Goal: Find specific page/section: Find specific page/section

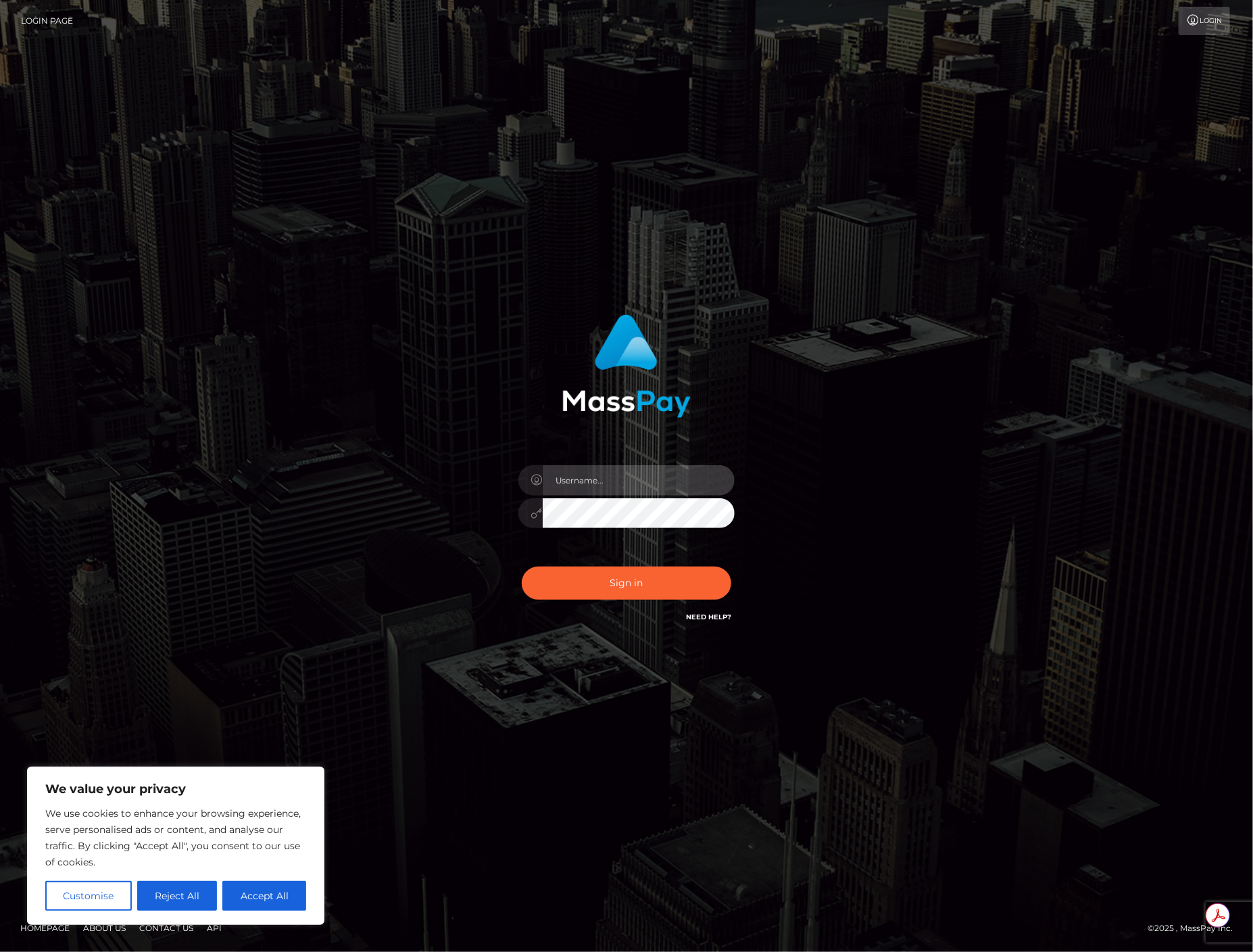
click at [580, 493] on input "text" at bounding box center [638, 480] width 192 height 31
paste input "APteam"
type input "APteam"
click at [620, 586] on button "Sign in" at bounding box center [626, 583] width 210 height 33
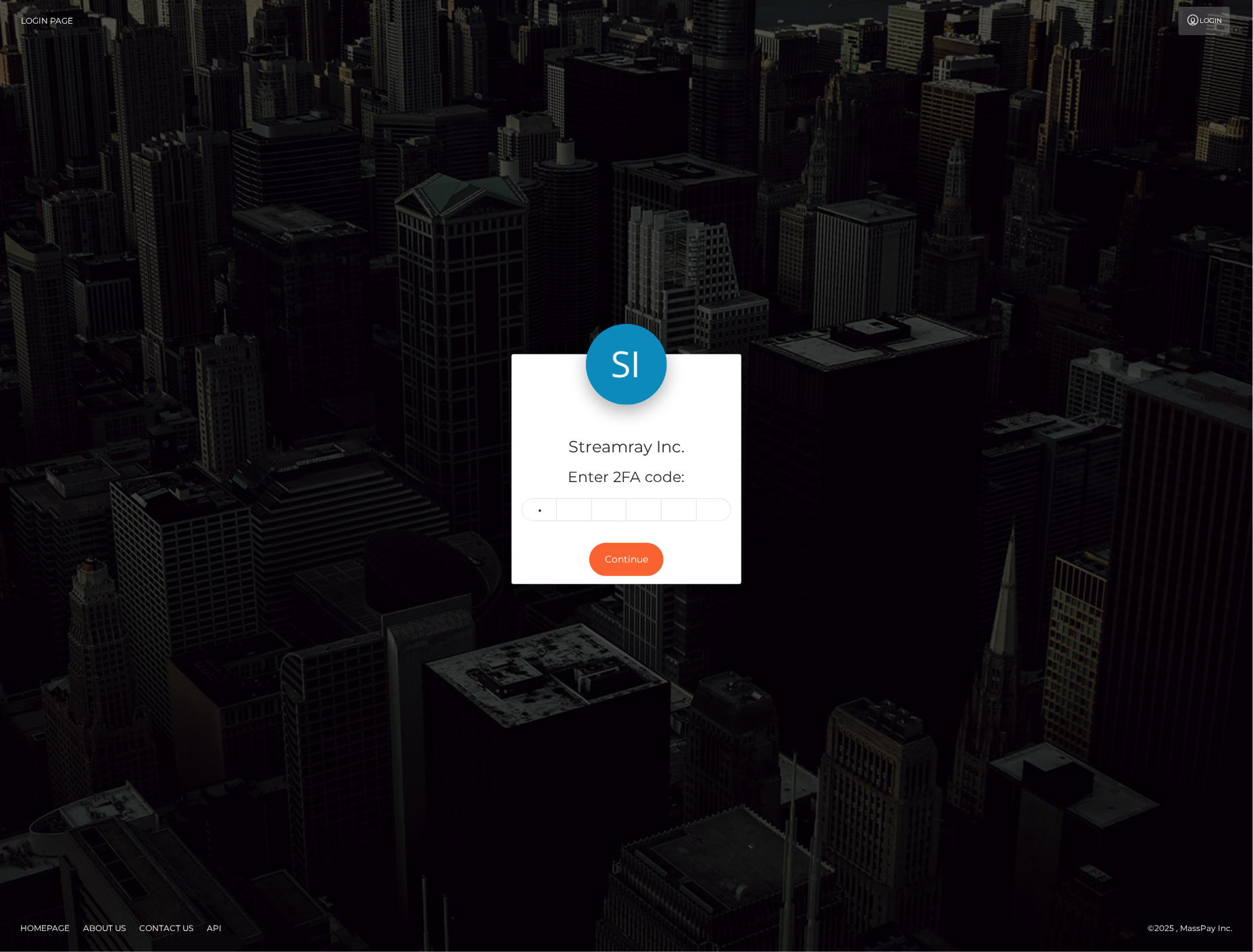
type input "3"
type input "0"
type input "3"
type input "8"
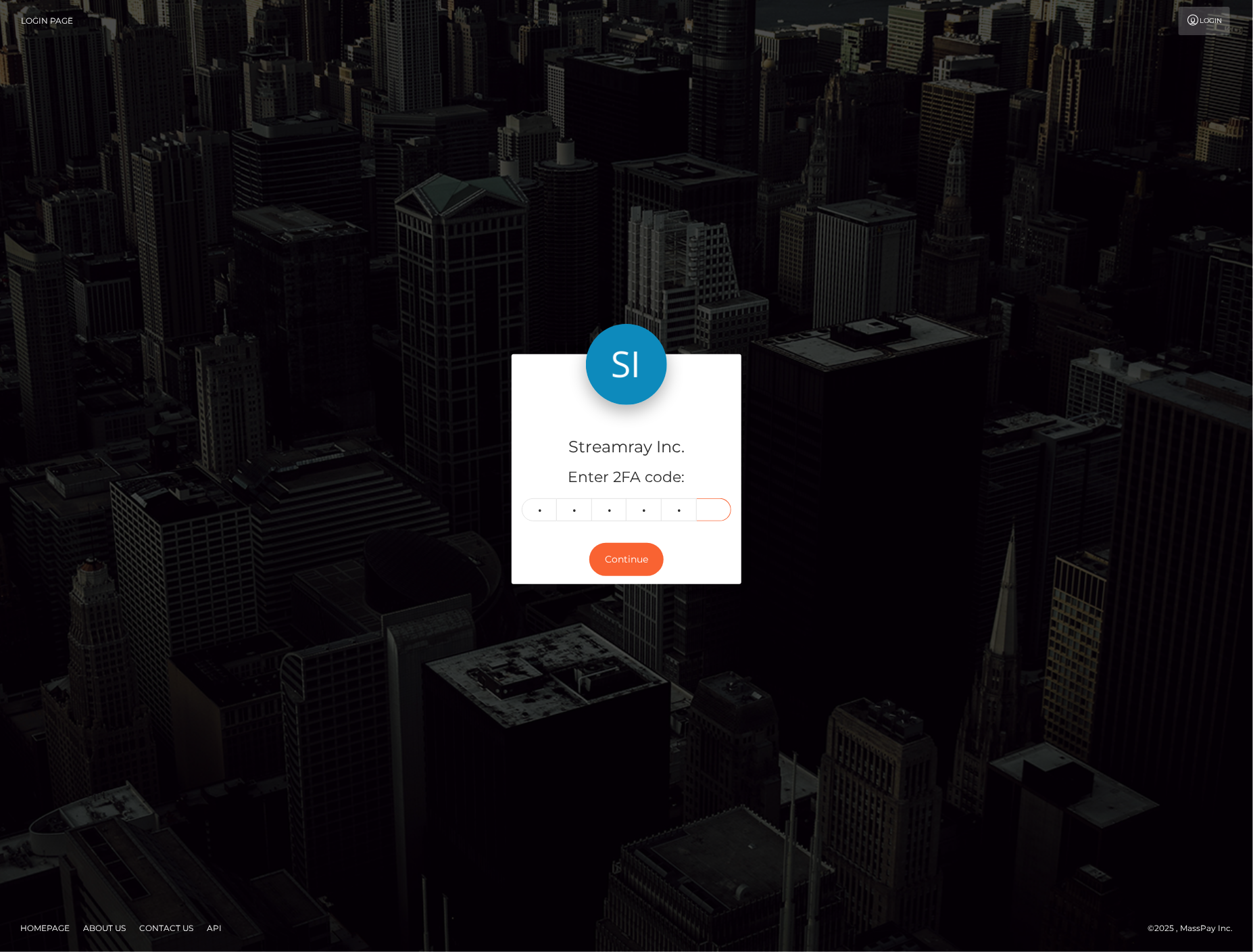
type input "3"
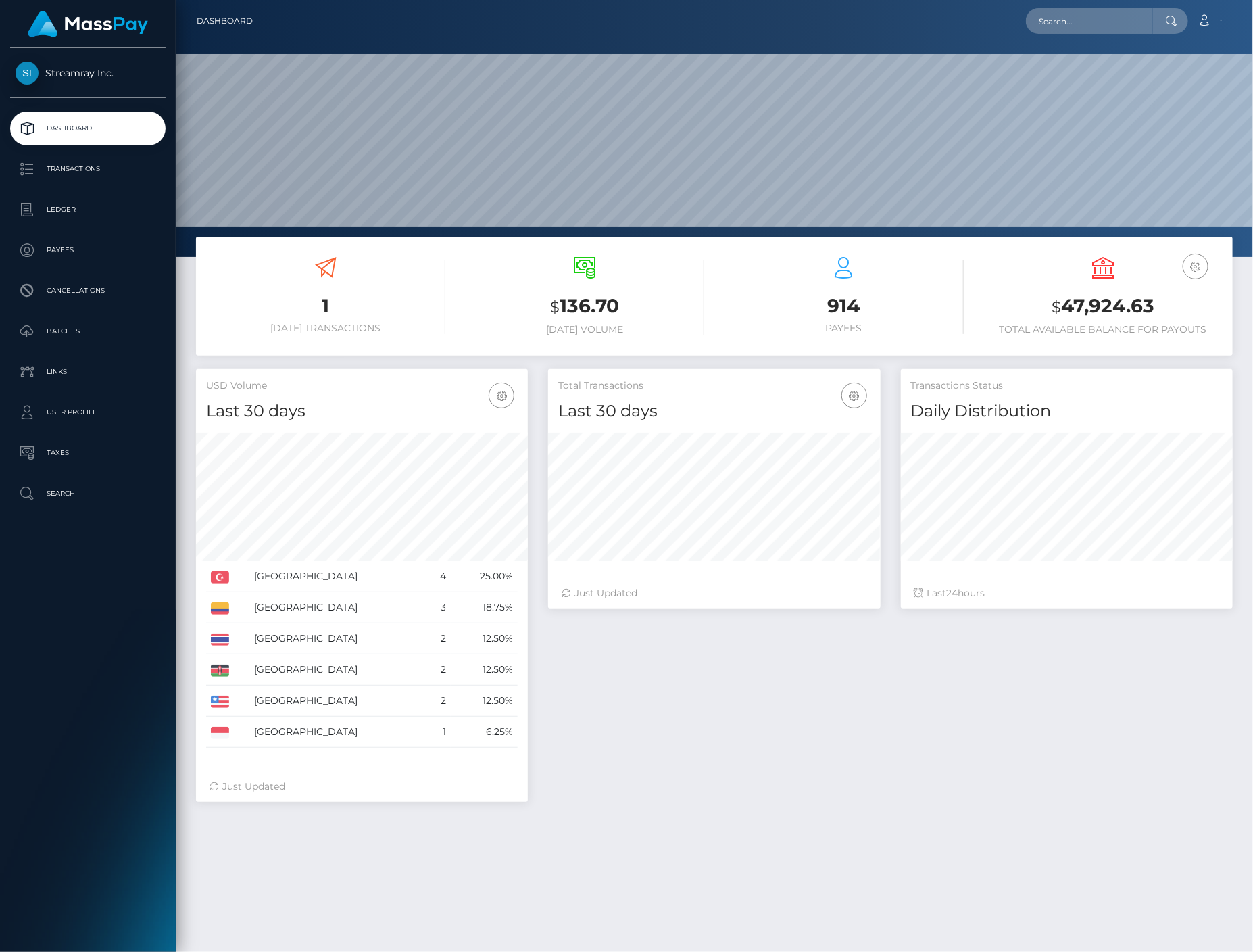
scroll to position [240, 332]
click at [1111, 18] on input "text" at bounding box center [1089, 21] width 127 height 26
paste input "S-620563-2"
type input "S-620563-2"
click at [1057, 65] on link "Georgy Ronn" at bounding box center [1079, 70] width 108 height 25
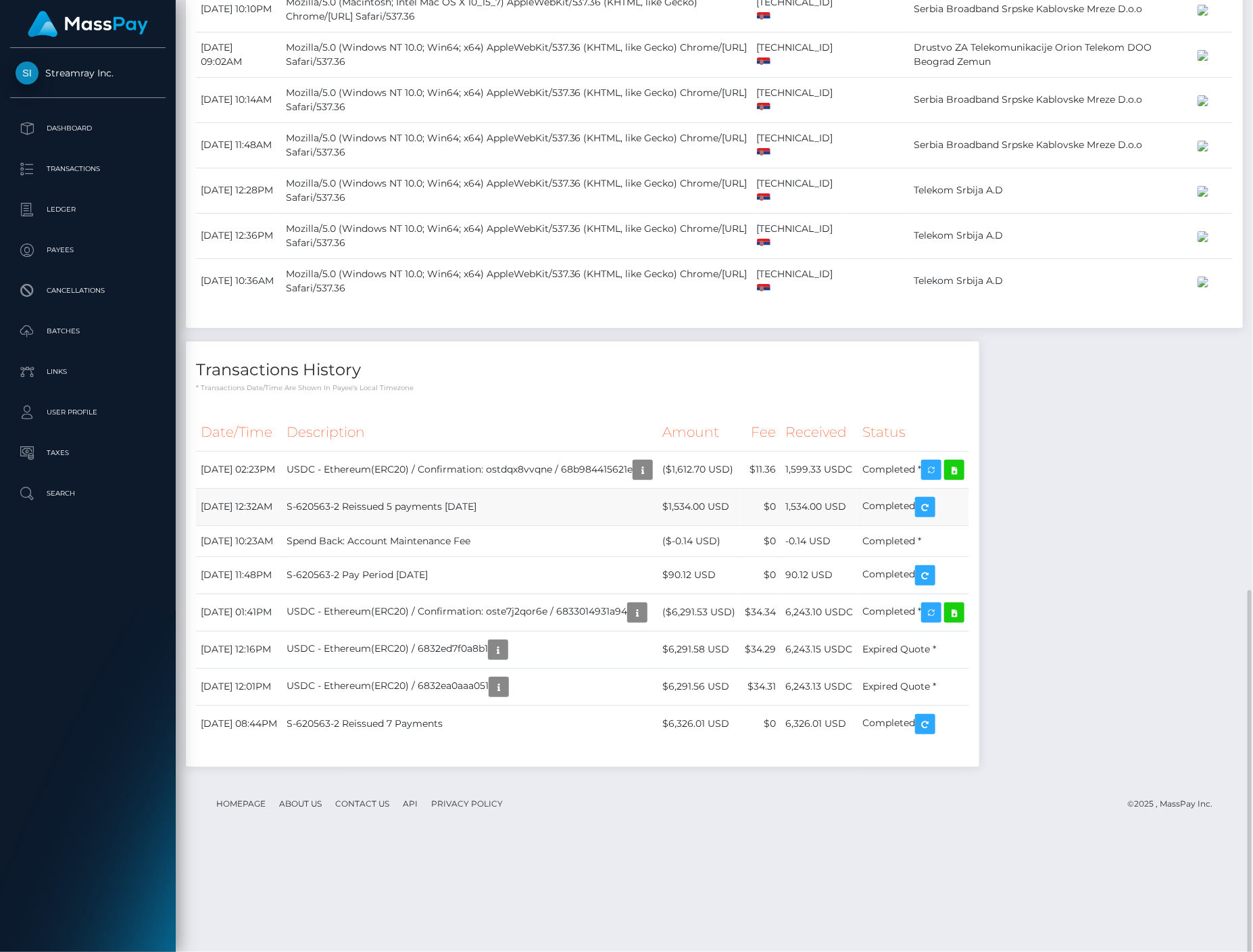
scroll to position [1126, 0]
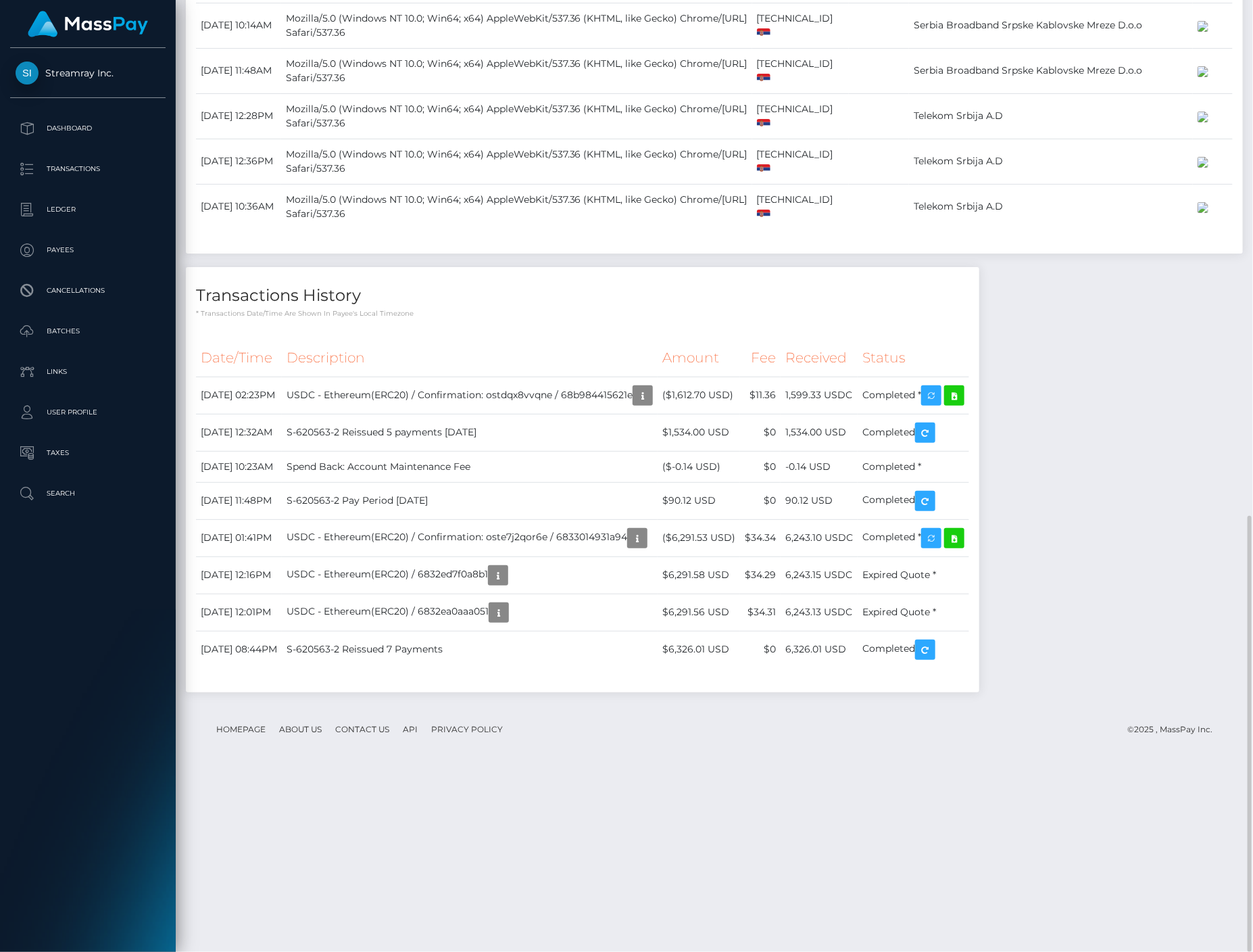
drag, startPoint x: 1164, startPoint y: 563, endPoint x: 1140, endPoint y: 534, distance: 37.6
click at [1165, 564] on div "Notes Note Type Compliance Clear Compliance General Note Type" at bounding box center [714, 111] width 1057 height 1190
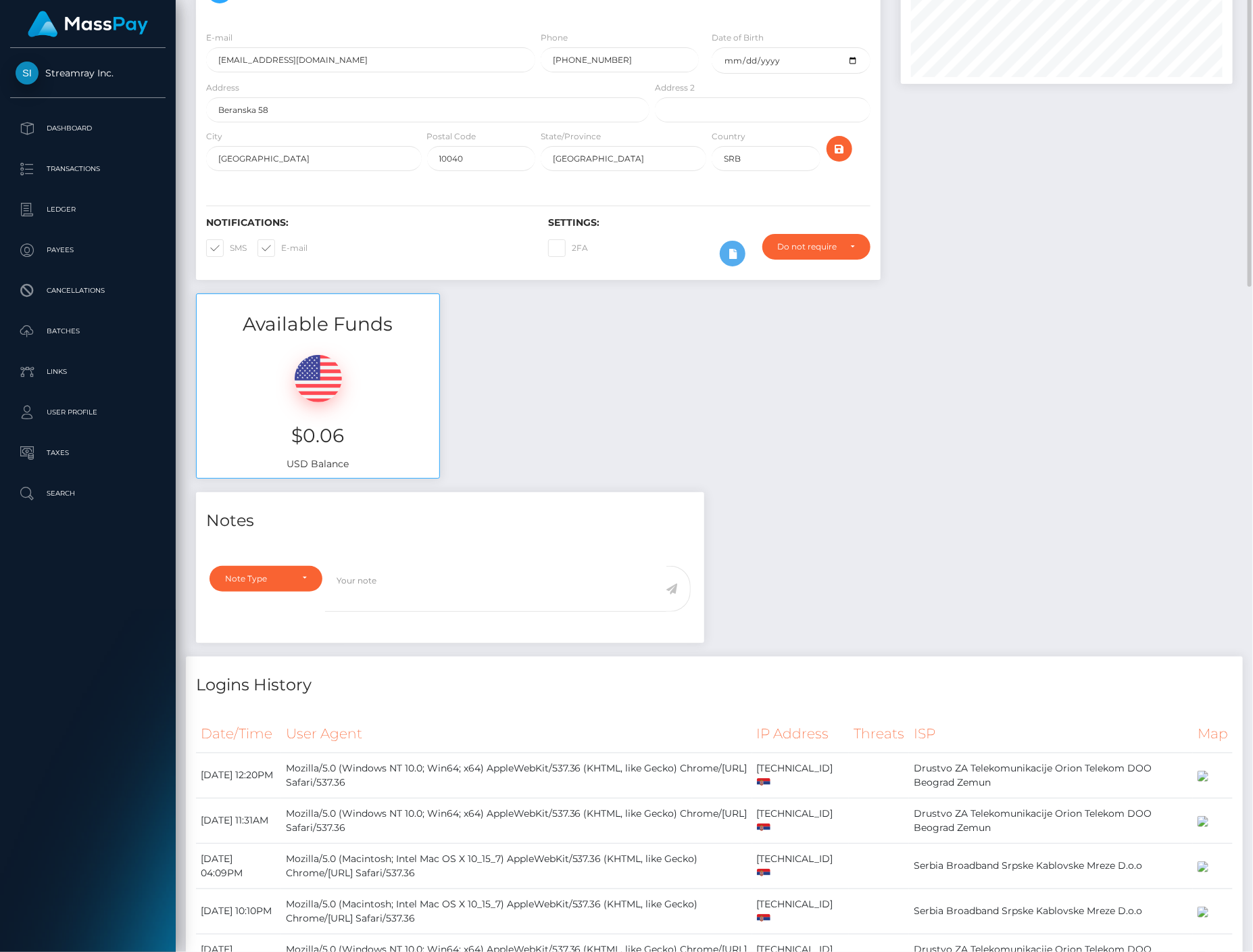
scroll to position [0, 0]
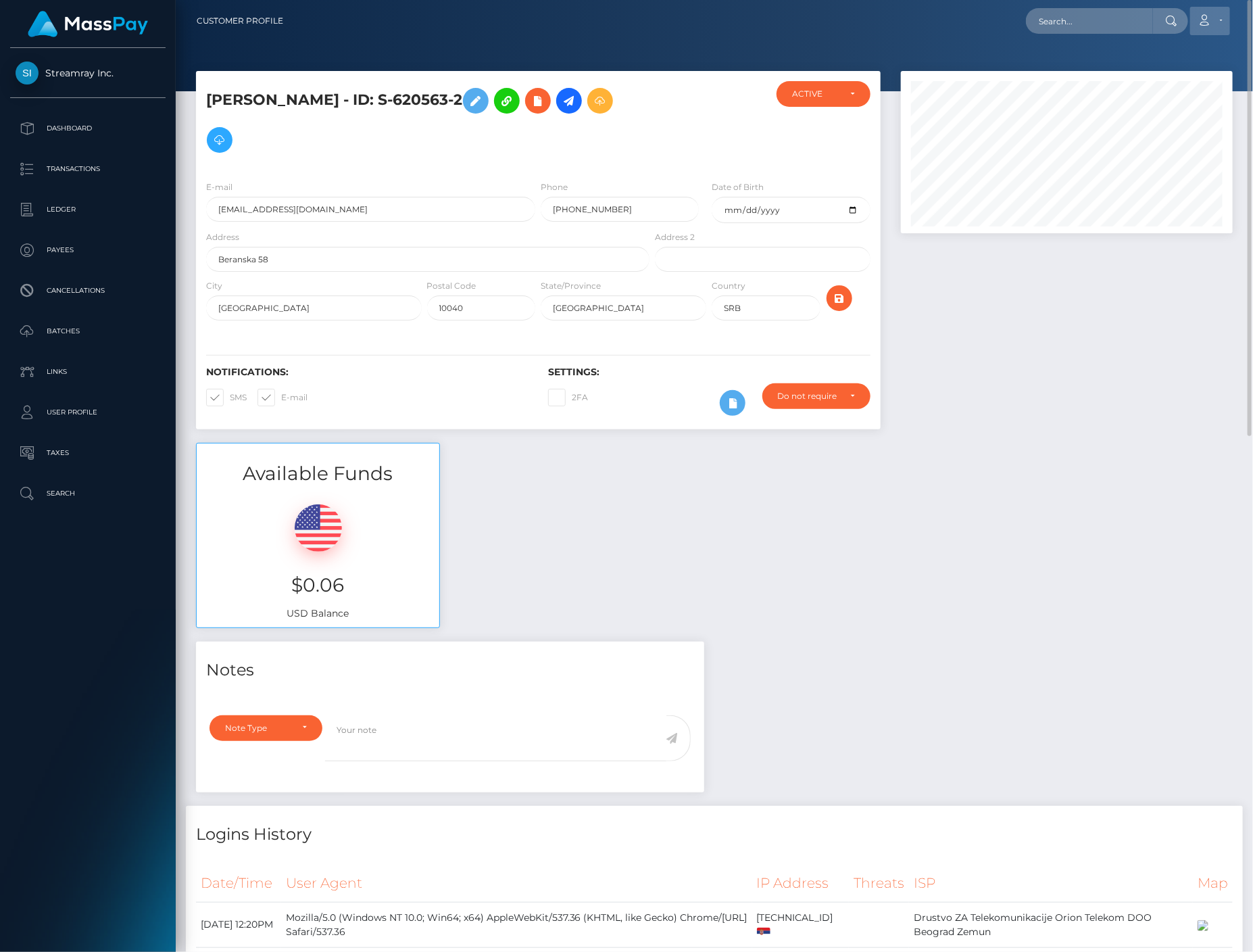
click at [1225, 18] on link "Account" at bounding box center [1210, 21] width 40 height 28
click at [1170, 83] on link "Logout" at bounding box center [1178, 87] width 108 height 25
